Goal: Information Seeking & Learning: Understand process/instructions

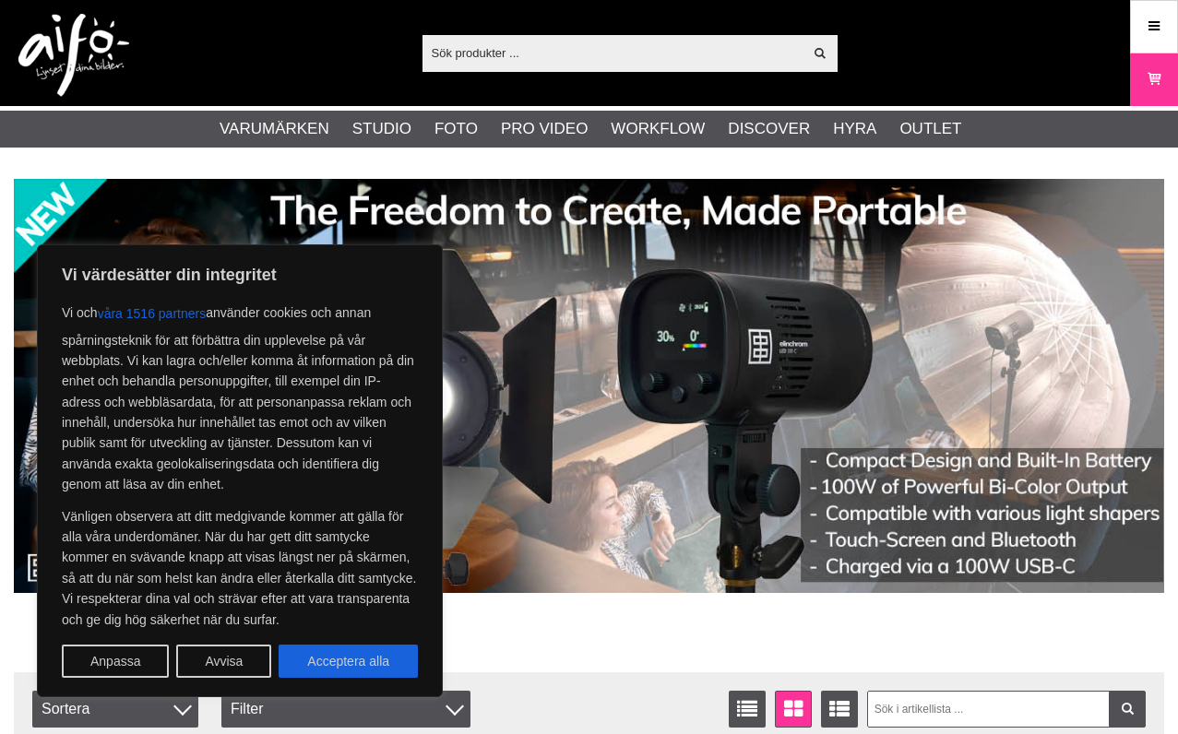
click at [229, 669] on button "Avvisa" at bounding box center [223, 661] width 95 height 33
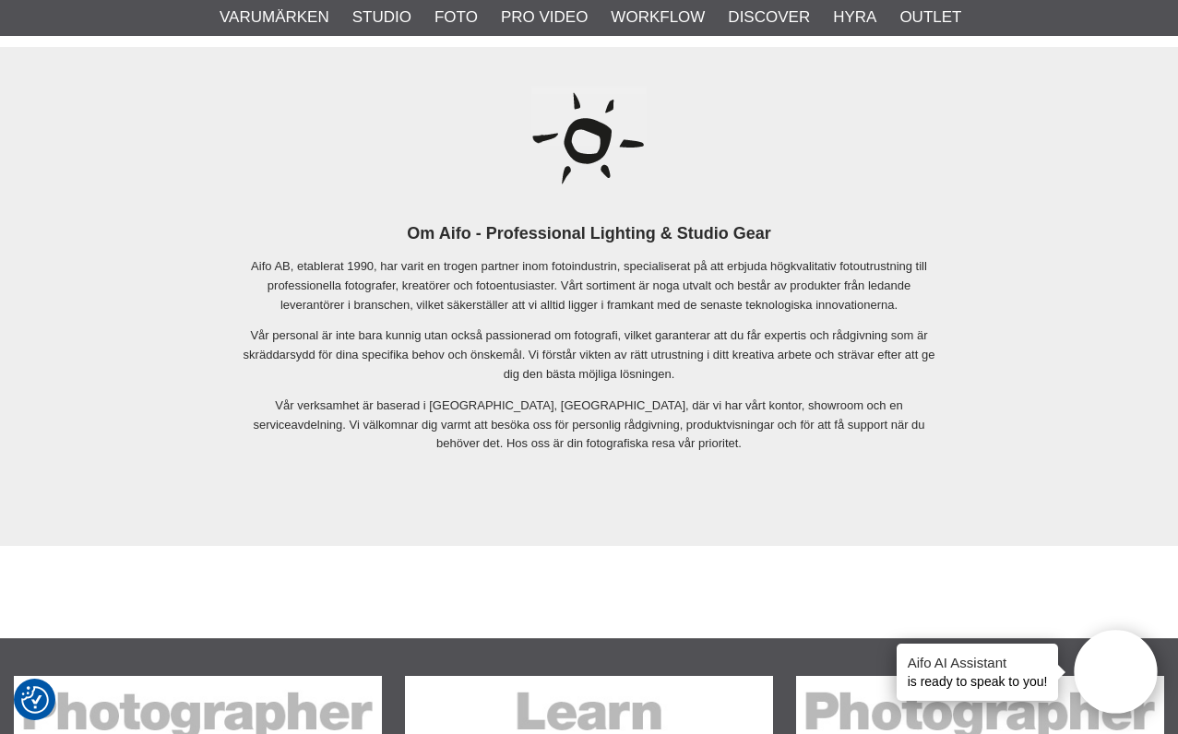
scroll to position [4323, 0]
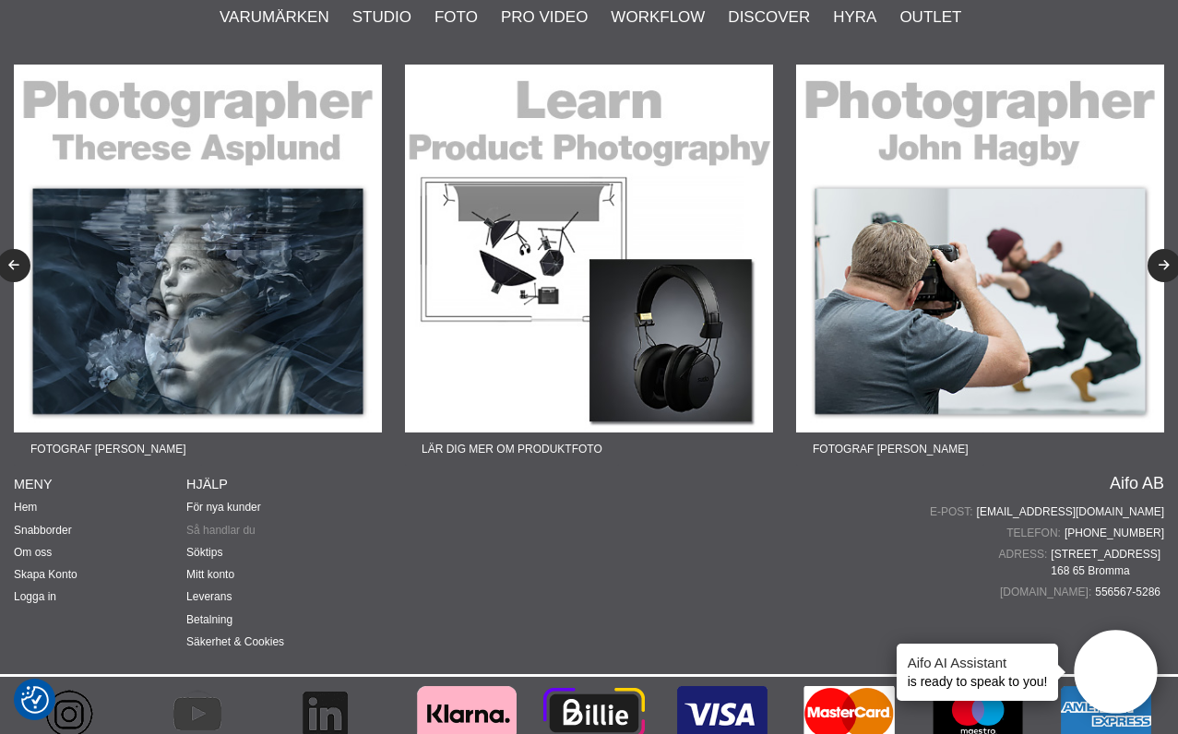
click at [244, 524] on link "Så handlar du" at bounding box center [220, 530] width 69 height 13
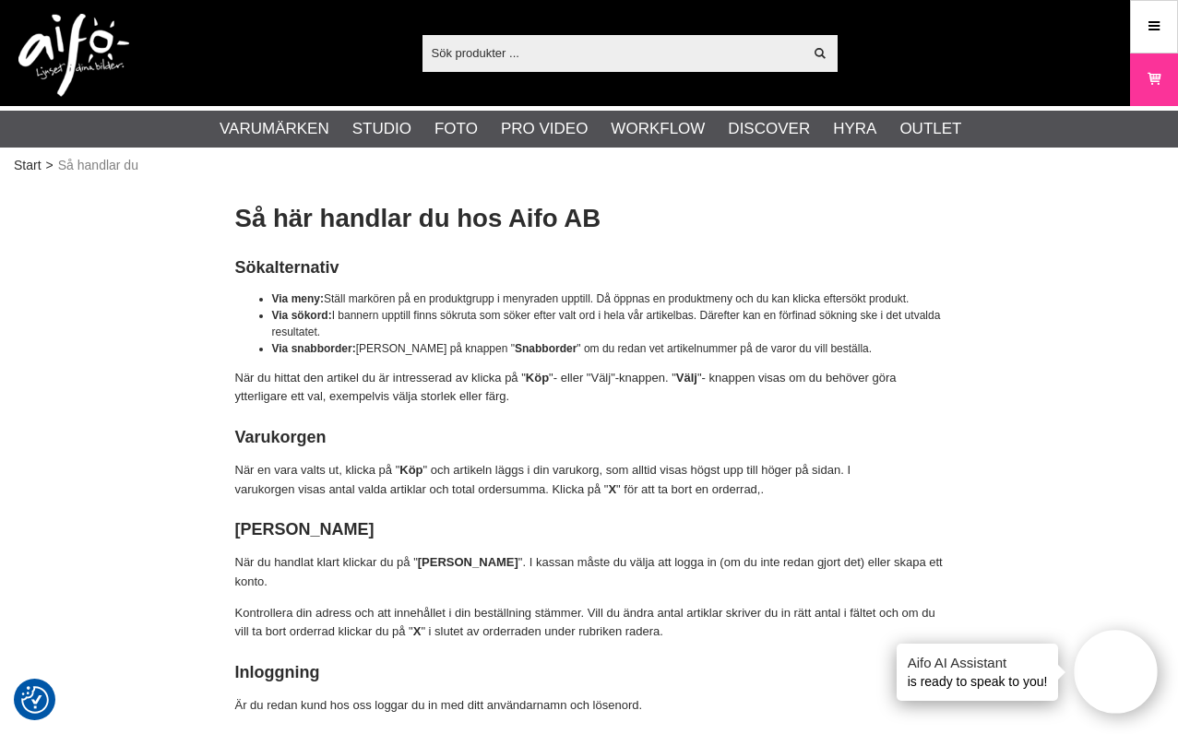
click at [84, 49] on img at bounding box center [73, 55] width 111 height 83
